Goal: Navigation & Orientation: Find specific page/section

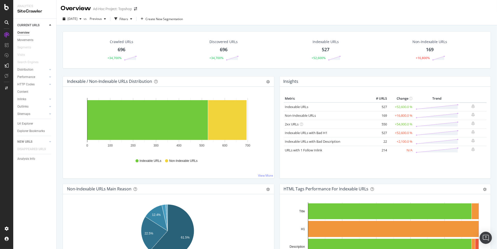
click at [25, 33] on div "Overview" at bounding box center [23, 32] width 12 height 5
click at [388, 23] on div "[DATE] vs Previous Filters Create New Segmentation" at bounding box center [277, 20] width 441 height 10
click at [25, 48] on div "SiteCrawler" at bounding box center [28, 48] width 18 height 5
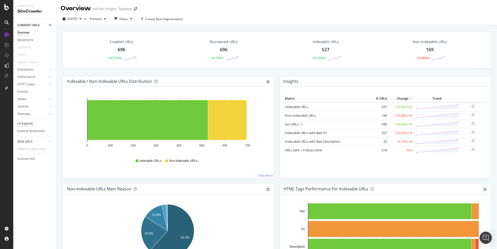
click at [21, 123] on div "Url Explorer" at bounding box center [25, 123] width 16 height 5
